Goal: Find specific page/section: Find specific page/section

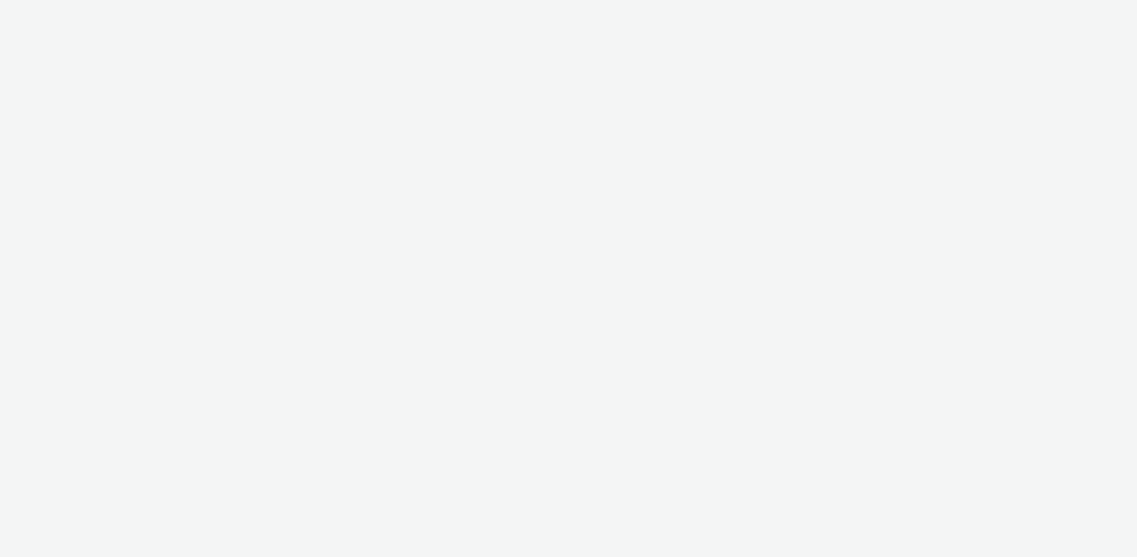
select select "af150737-b43f-4ba5-bd9a-a1cb8d97585b"
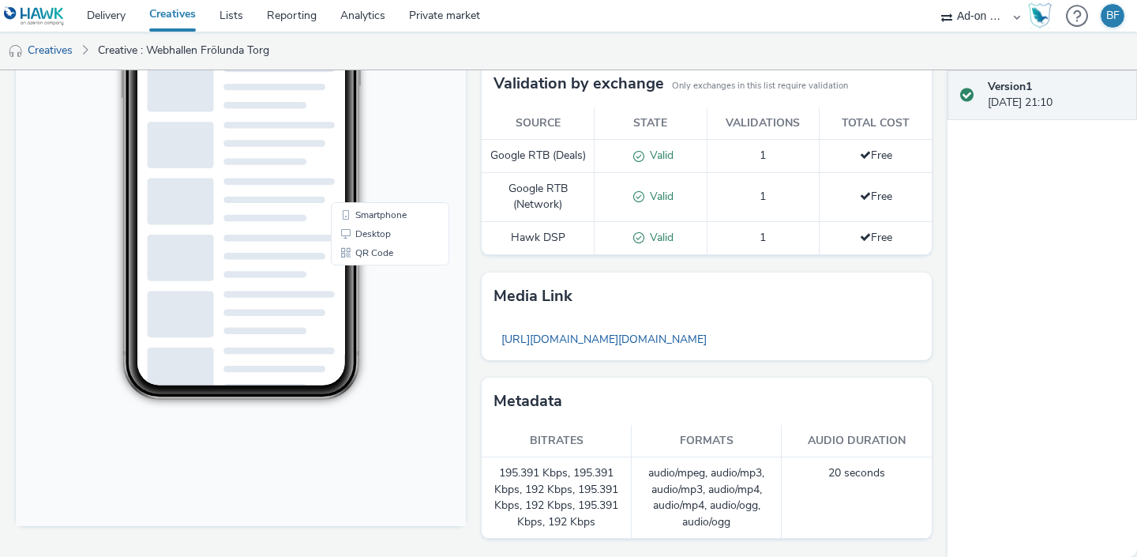
scroll to position [324, 0]
click at [563, 341] on link "[URL][DOMAIN_NAME][DOMAIN_NAME]" at bounding box center [603, 339] width 221 height 31
click at [183, 13] on link "Creatives" at bounding box center [172, 16] width 70 height 32
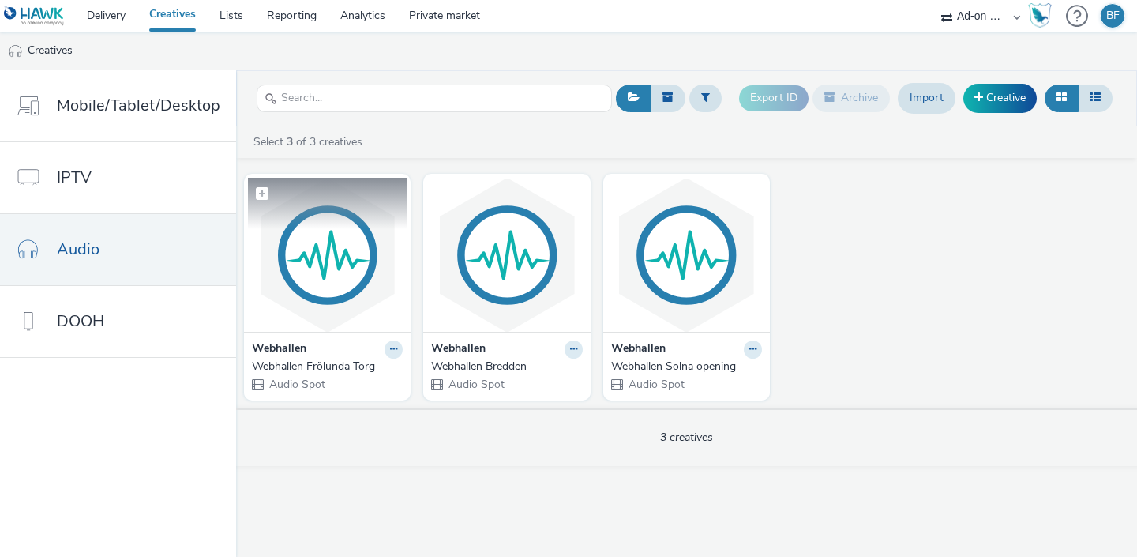
click at [342, 289] on img at bounding box center [327, 255] width 159 height 154
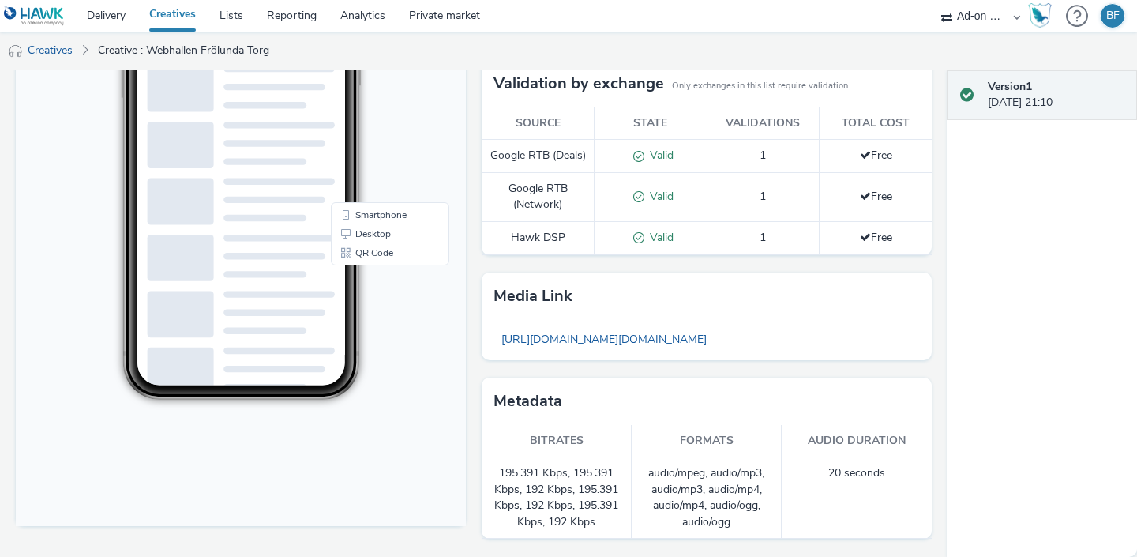
scroll to position [324, 0]
click at [567, 346] on link "[URL][DOMAIN_NAME][DOMAIN_NAME]" at bounding box center [603, 339] width 221 height 31
click at [117, 19] on link "Delivery" at bounding box center [106, 16] width 62 height 32
